Goal: Navigation & Orientation: Find specific page/section

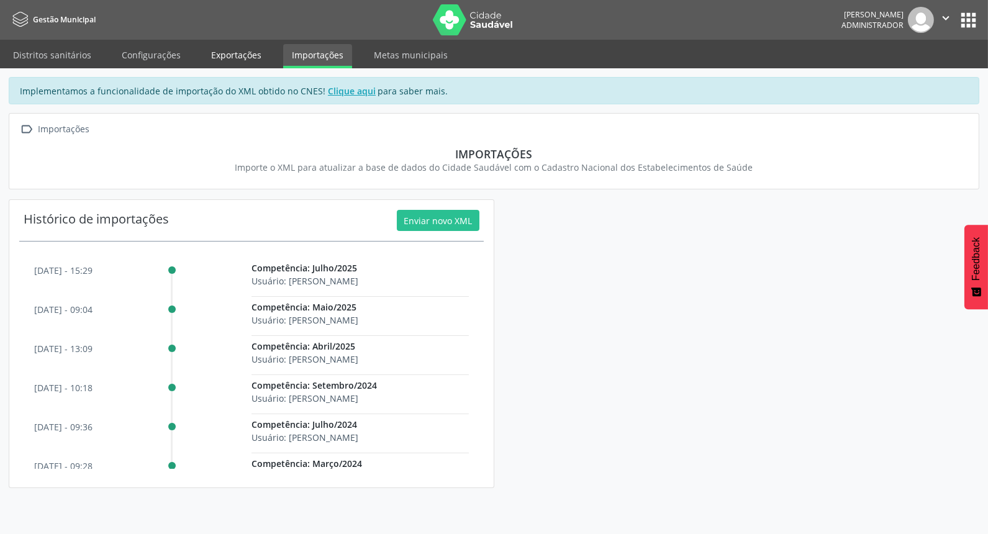
click at [214, 51] on link "Exportações" at bounding box center [236, 55] width 68 height 22
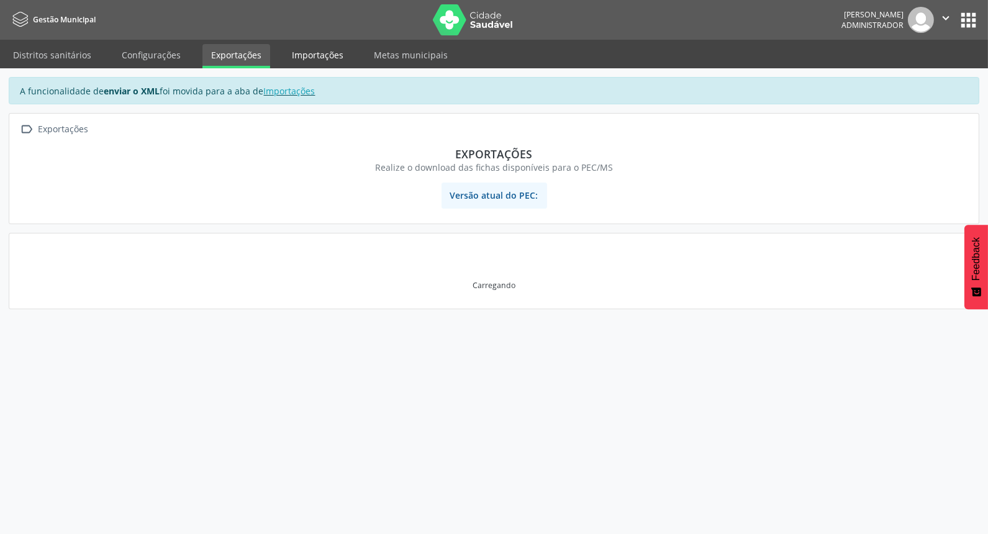
click at [306, 52] on link "Importações" at bounding box center [317, 55] width 69 height 22
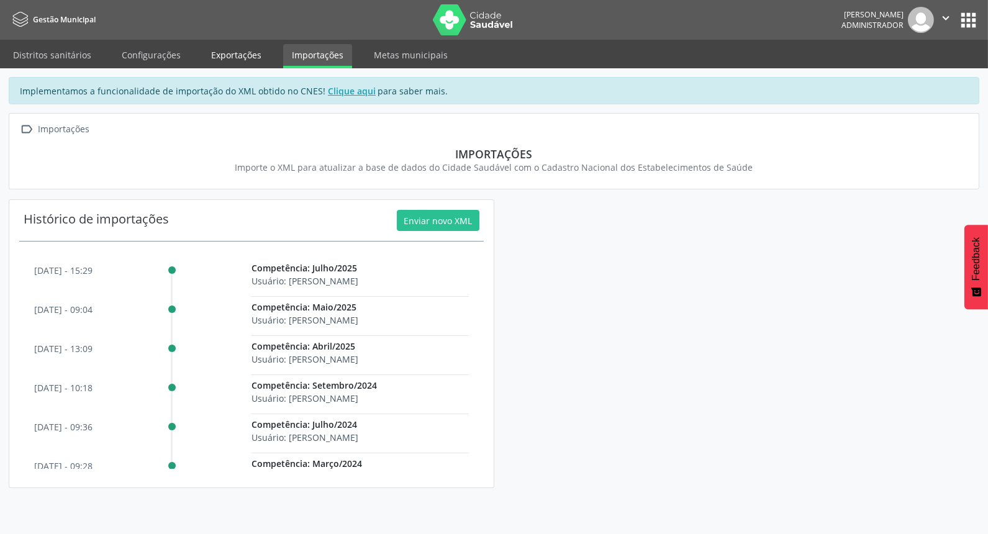
click at [232, 59] on link "Exportações" at bounding box center [236, 55] width 68 height 22
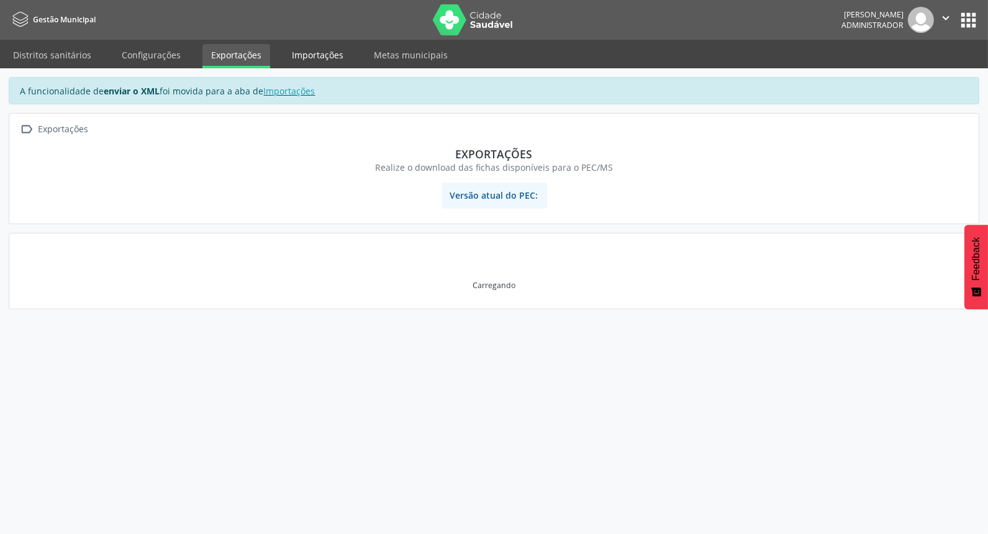
click at [326, 63] on link "Importações" at bounding box center [317, 55] width 69 height 22
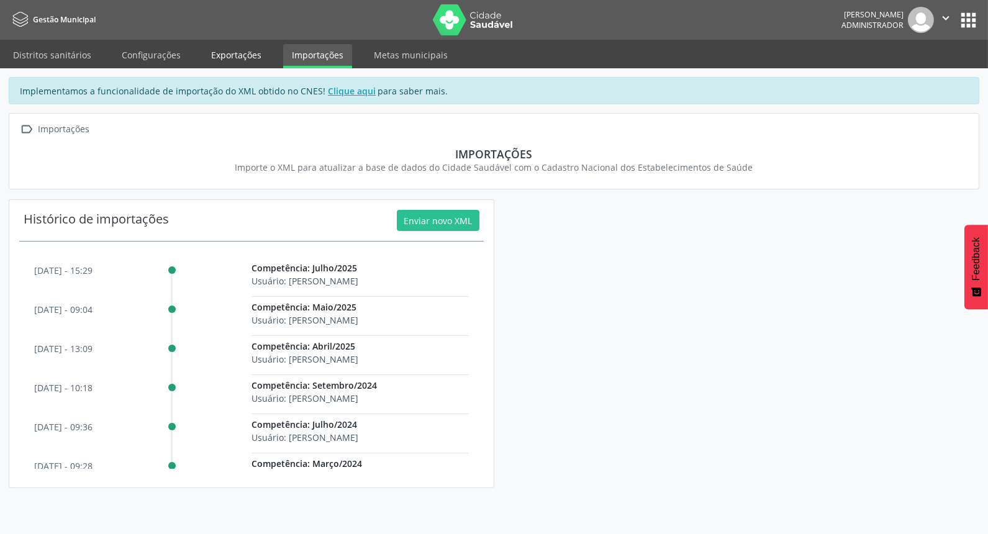
click at [225, 60] on link "Exportações" at bounding box center [236, 55] width 68 height 22
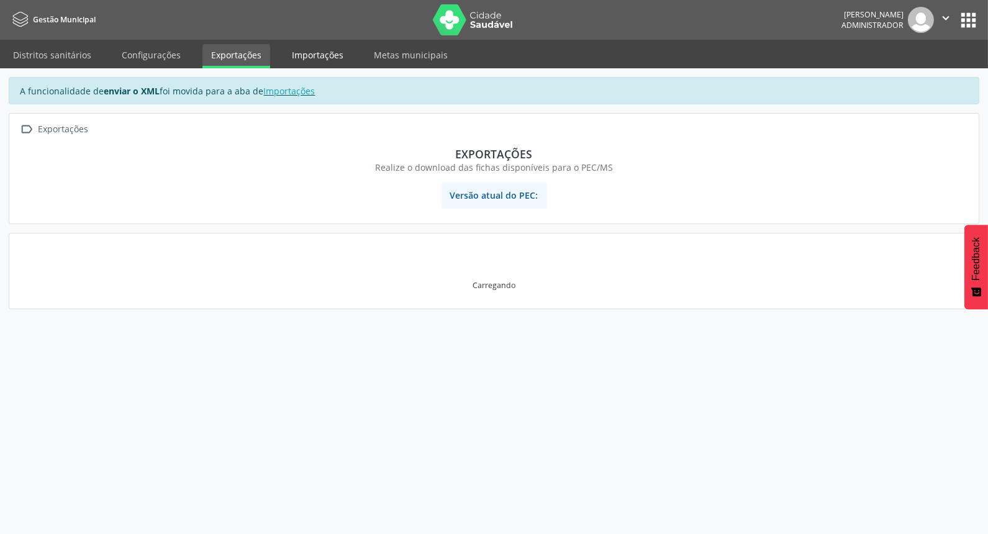
click at [305, 53] on link "Importações" at bounding box center [317, 55] width 69 height 22
